Goal: Find contact information: Find contact information

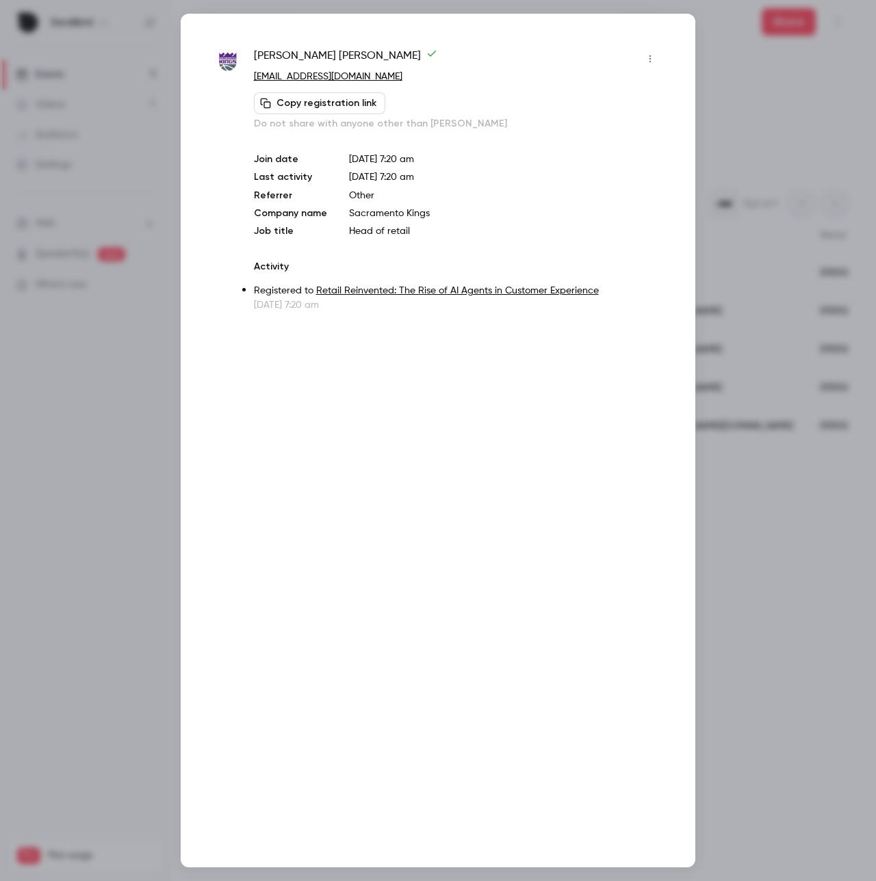
click at [774, 157] on div at bounding box center [438, 440] width 876 height 881
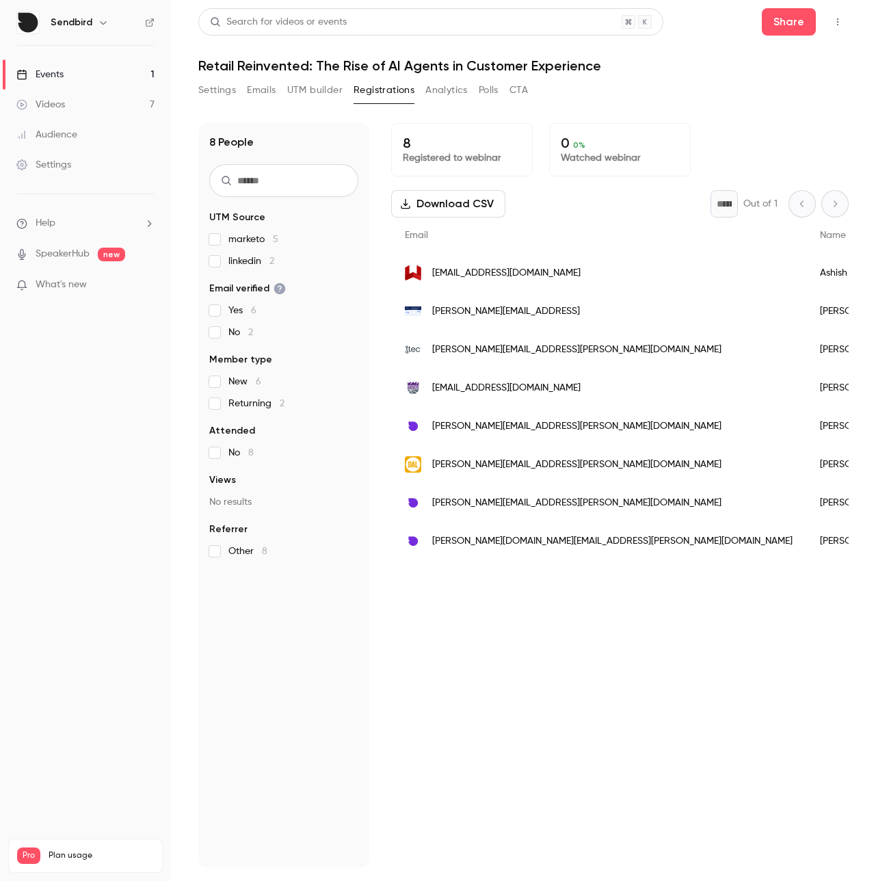
click at [467, 272] on span "[EMAIL_ADDRESS][DOMAIN_NAME]" at bounding box center [506, 273] width 148 height 14
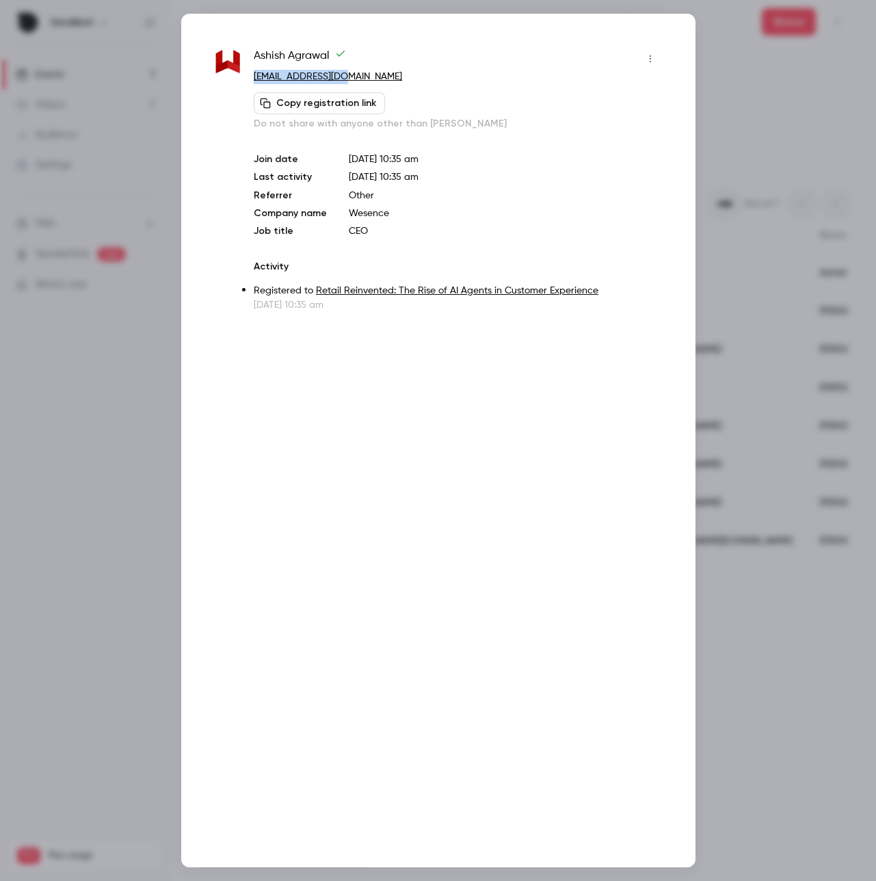
click at [750, 355] on div at bounding box center [438, 440] width 876 height 881
click at [731, 302] on div at bounding box center [438, 440] width 876 height 881
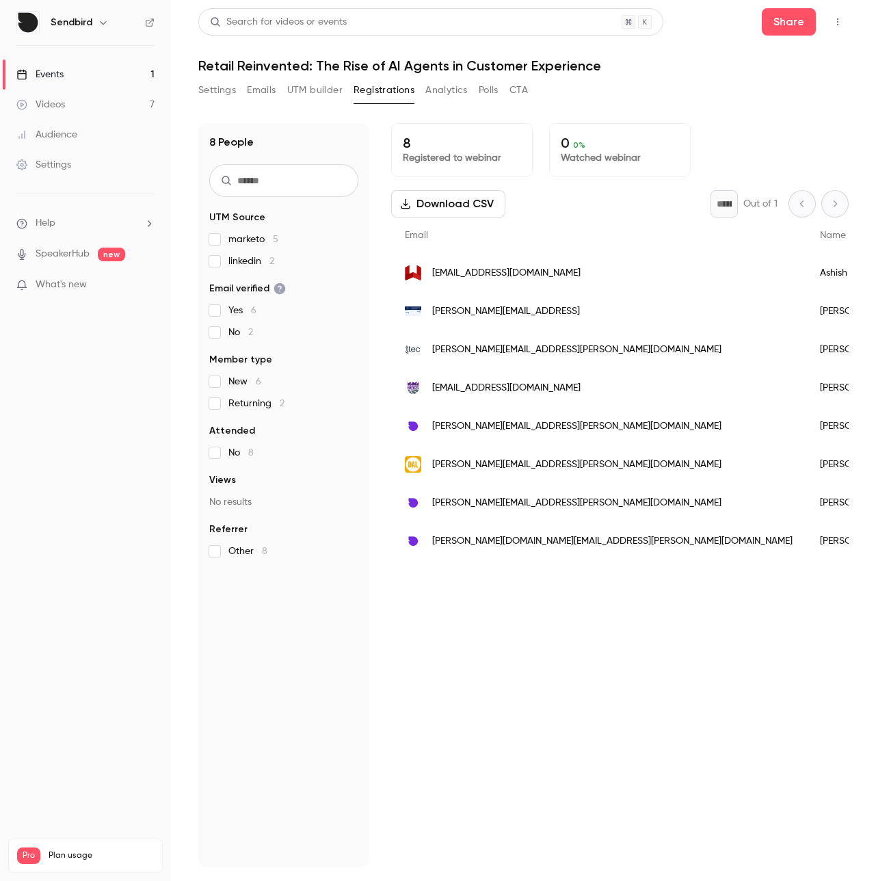
click at [499, 304] on span "[PERSON_NAME][EMAIL_ADDRESS]" at bounding box center [506, 311] width 148 height 14
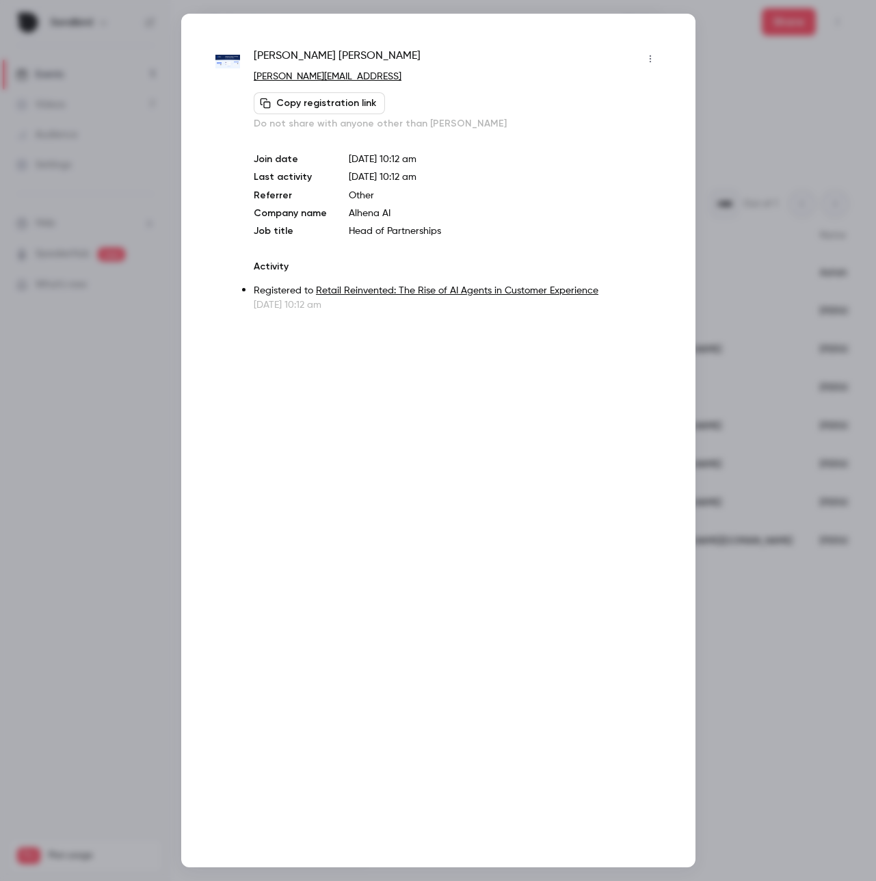
click at [711, 253] on div at bounding box center [438, 440] width 876 height 881
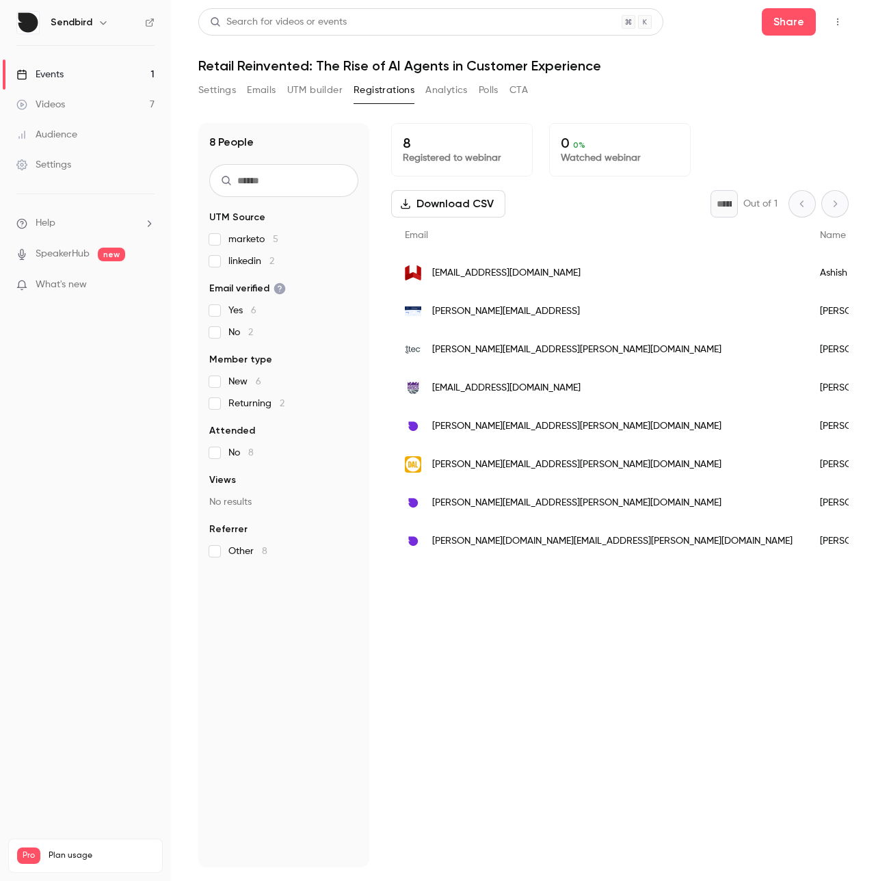
click at [468, 352] on span "[PERSON_NAME][EMAIL_ADDRESS][PERSON_NAME][DOMAIN_NAME]" at bounding box center [576, 350] width 289 height 14
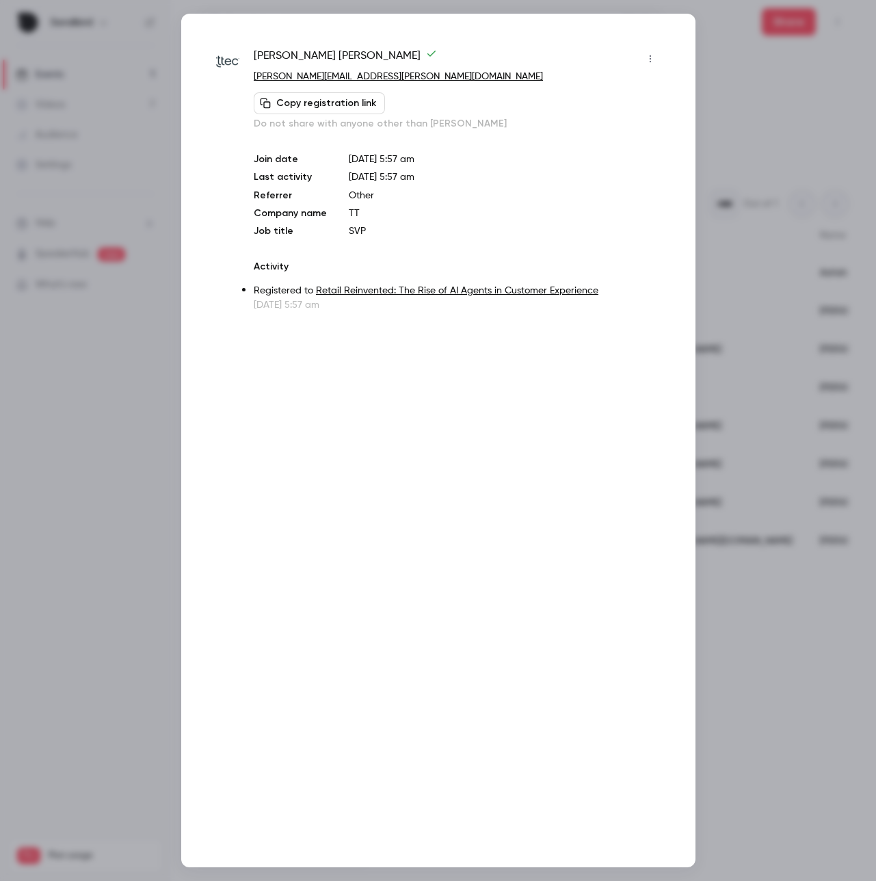
click at [135, 222] on div at bounding box center [438, 440] width 876 height 881
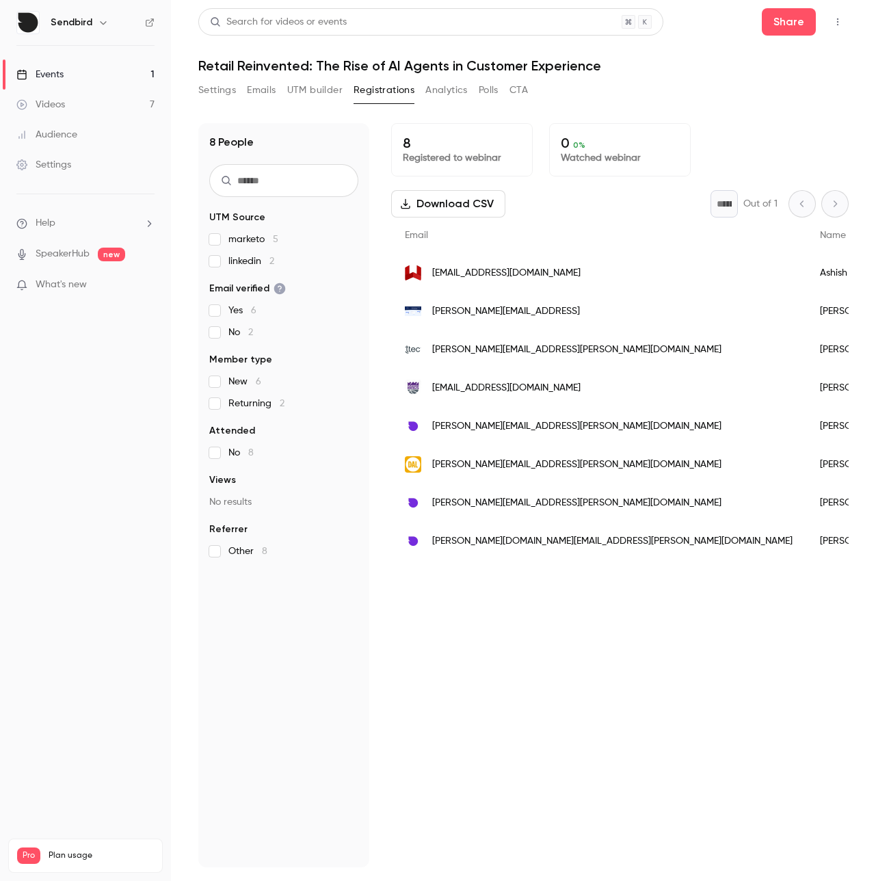
click at [500, 384] on span "[EMAIL_ADDRESS][DOMAIN_NAME]" at bounding box center [506, 388] width 148 height 14
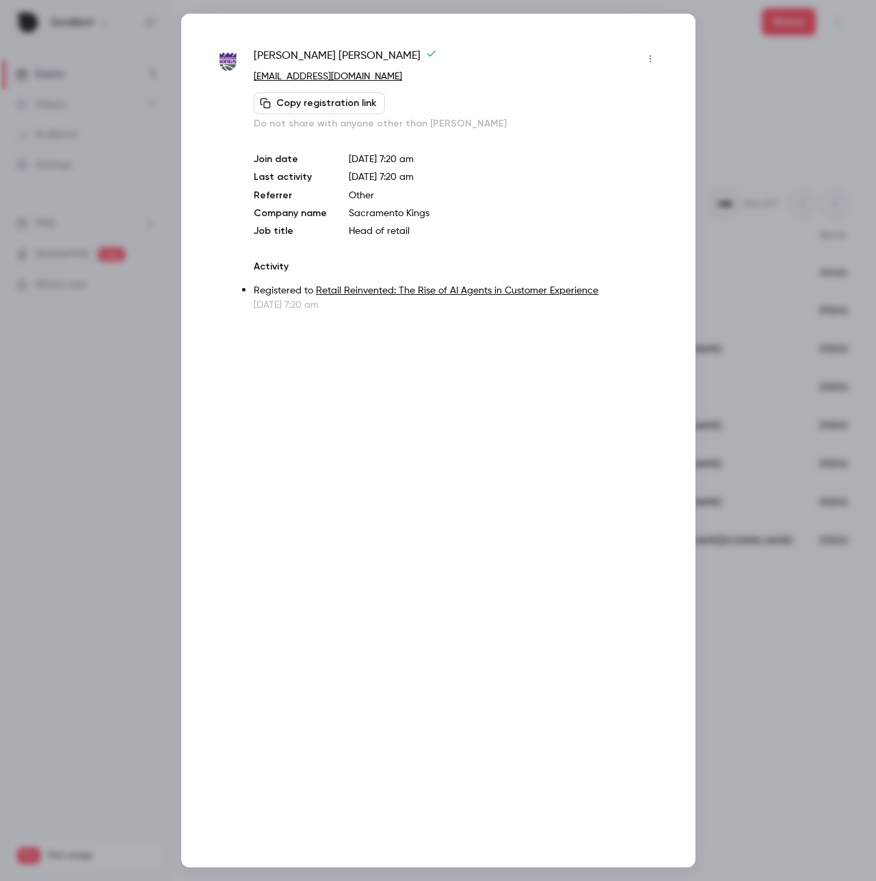
click at [142, 353] on div at bounding box center [438, 440] width 876 height 881
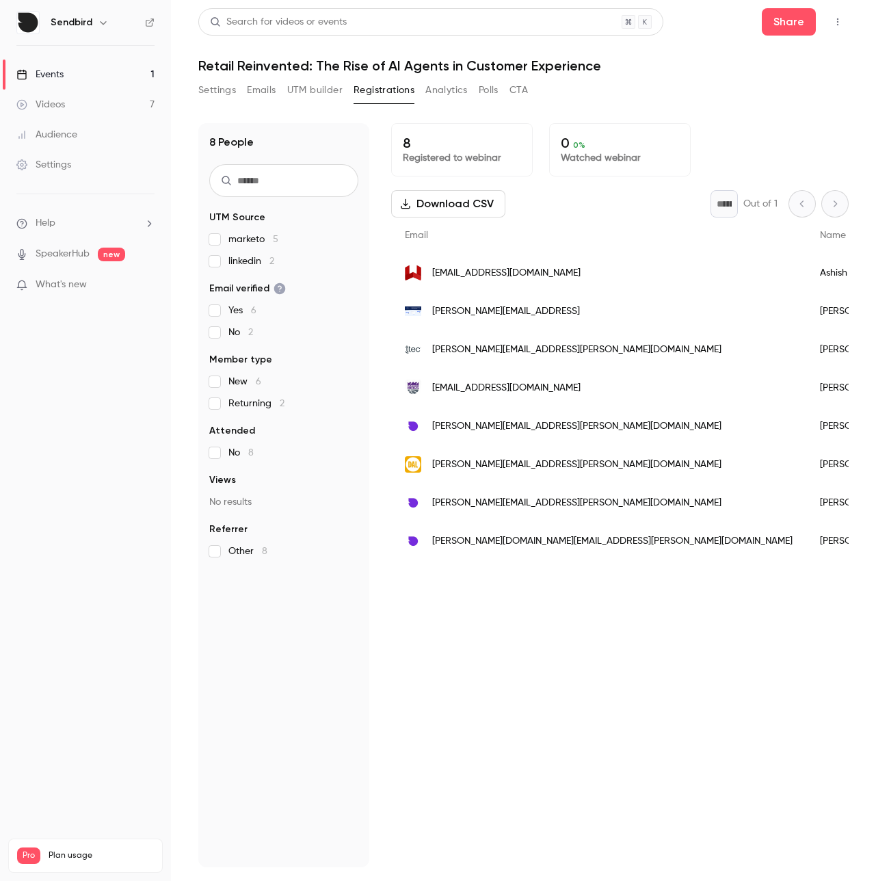
click at [469, 465] on span "[PERSON_NAME][EMAIL_ADDRESS][PERSON_NAME][DOMAIN_NAME]" at bounding box center [576, 465] width 289 height 14
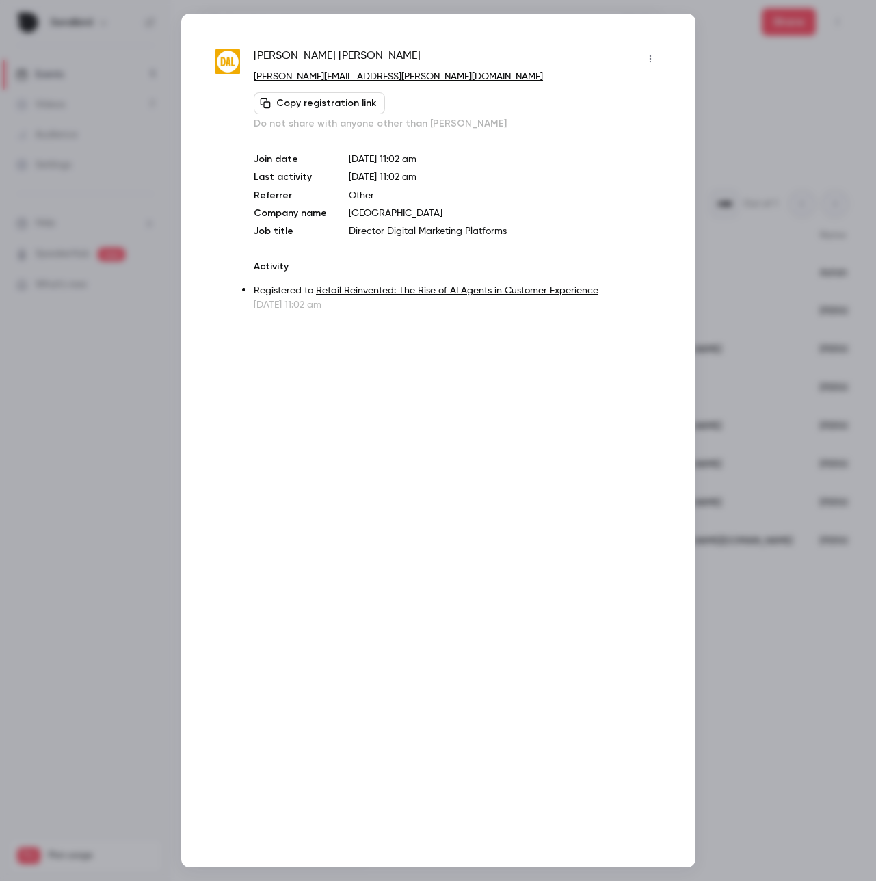
click at [94, 207] on div at bounding box center [438, 440] width 876 height 881
